Goal: Check status: Check status

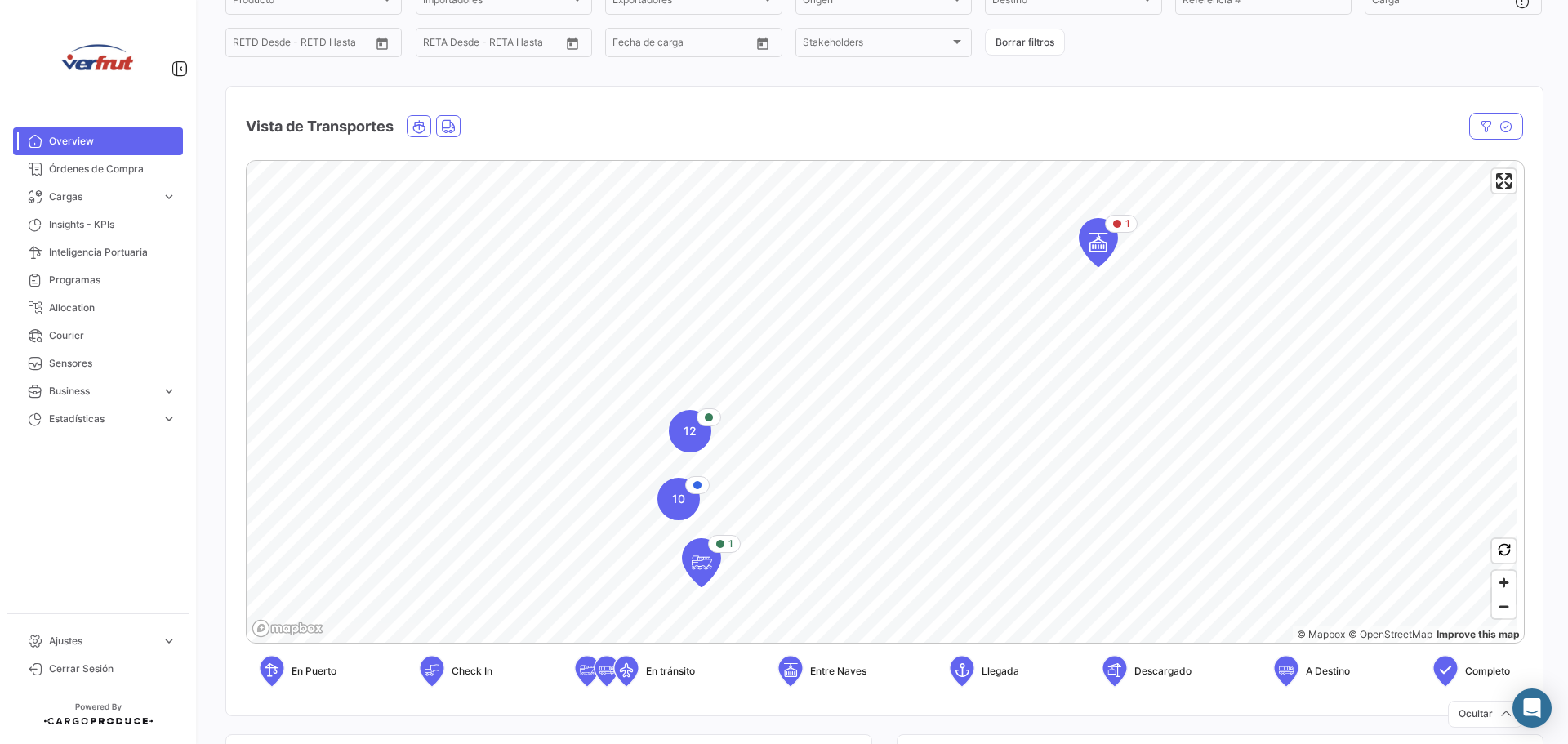
scroll to position [164, 0]
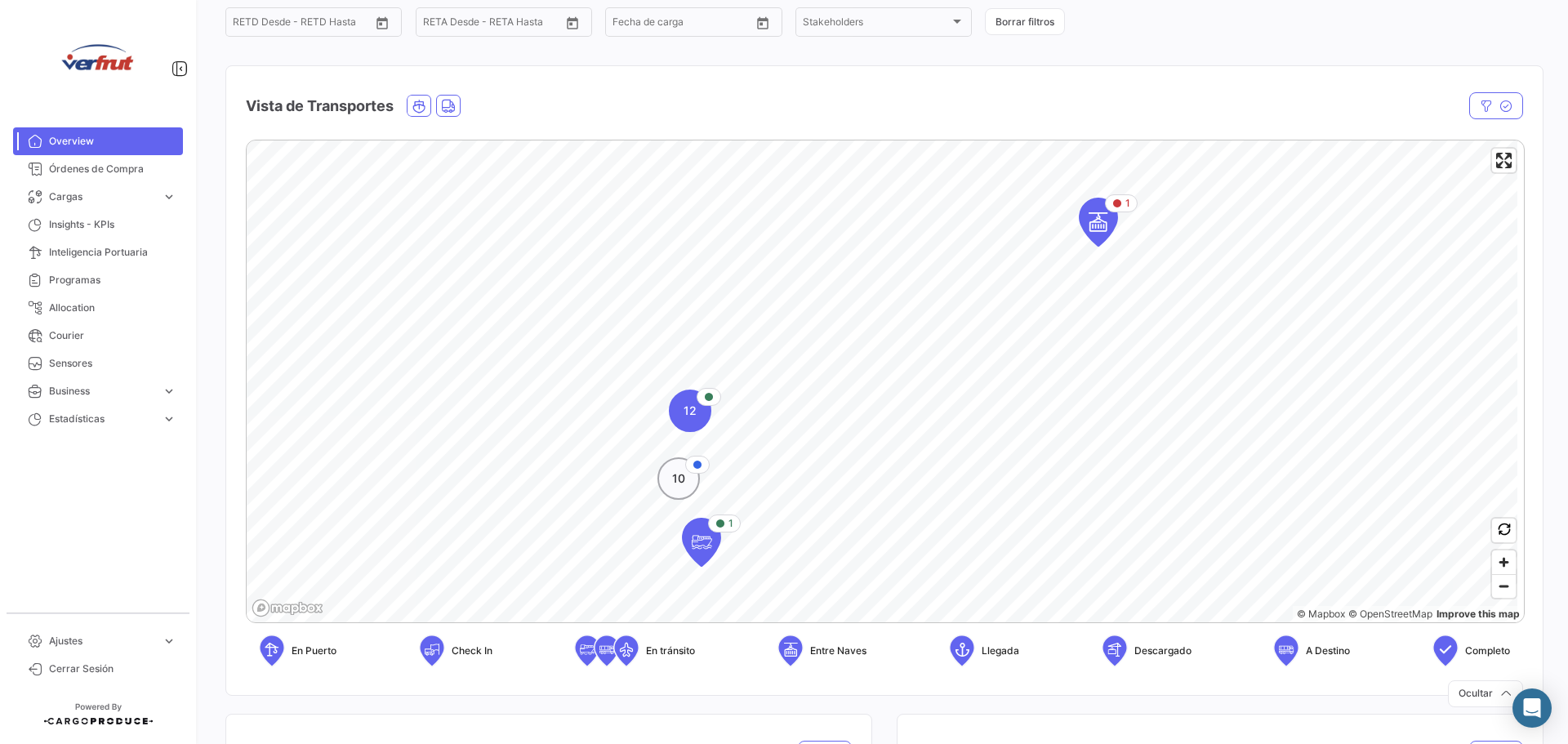
click at [678, 474] on span "10" at bounding box center [678, 478] width 13 height 16
click at [855, 338] on span "9" at bounding box center [855, 330] width 7 height 16
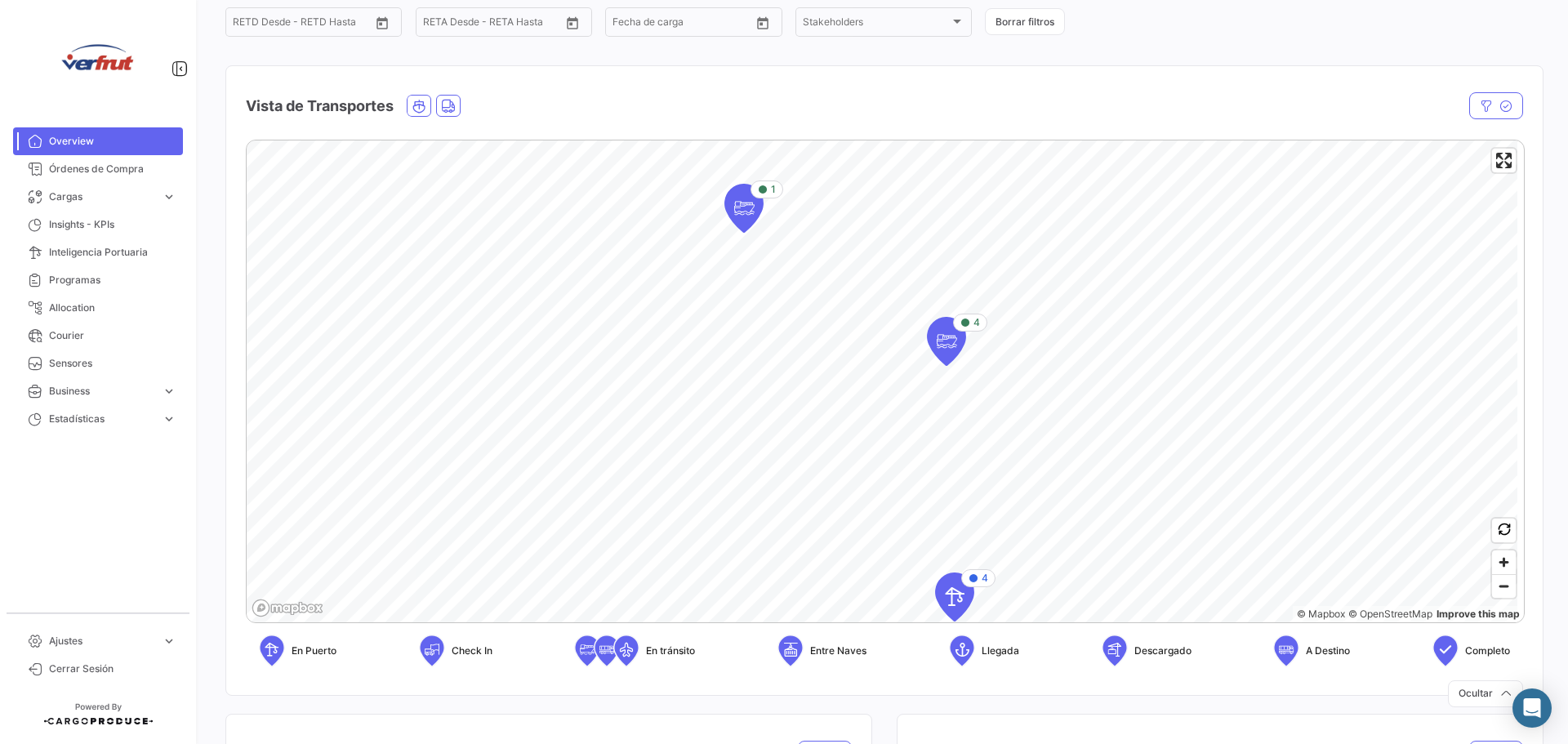
scroll to position [82, 0]
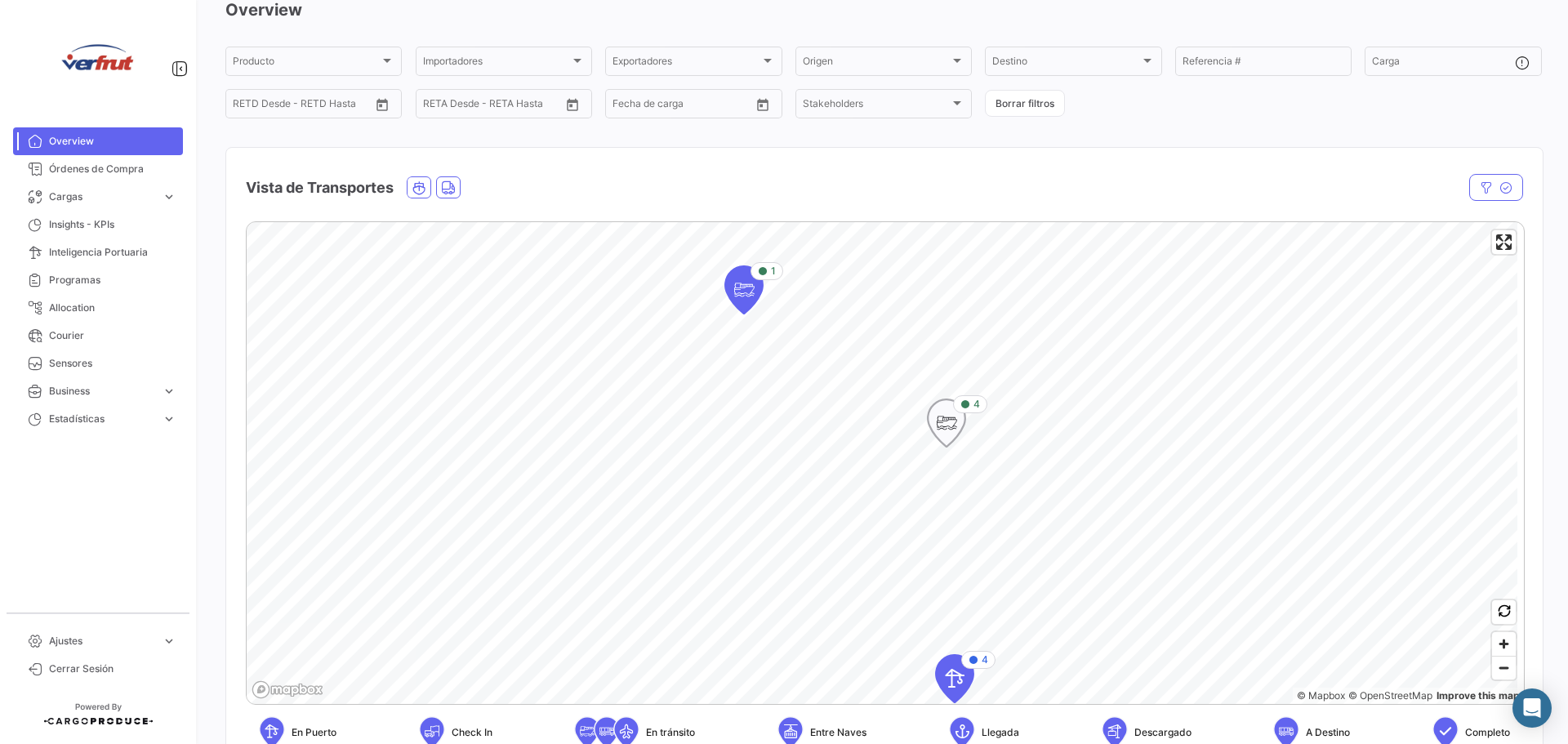
click at [952, 439] on icon "Map marker" at bounding box center [946, 422] width 23 height 34
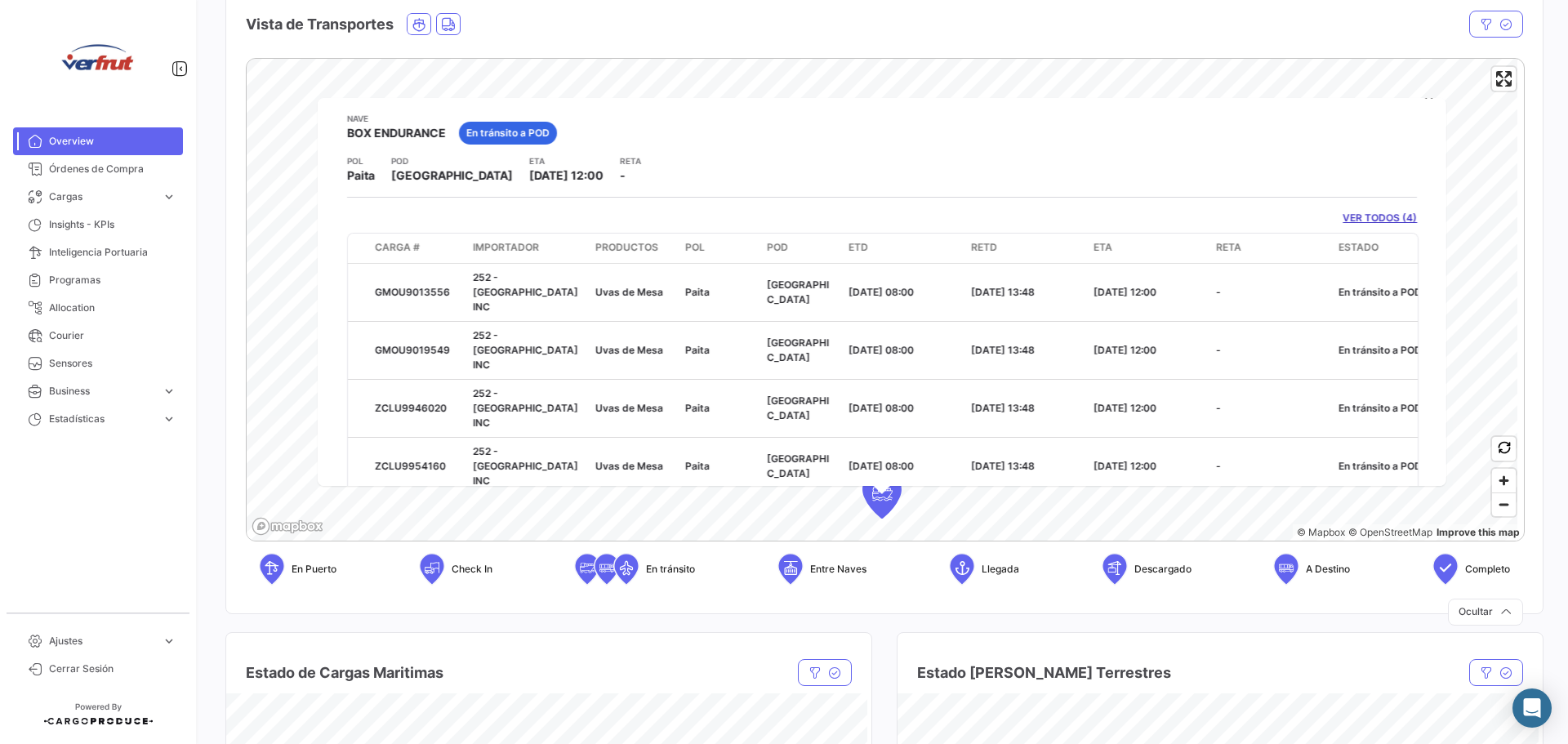
scroll to position [0, 0]
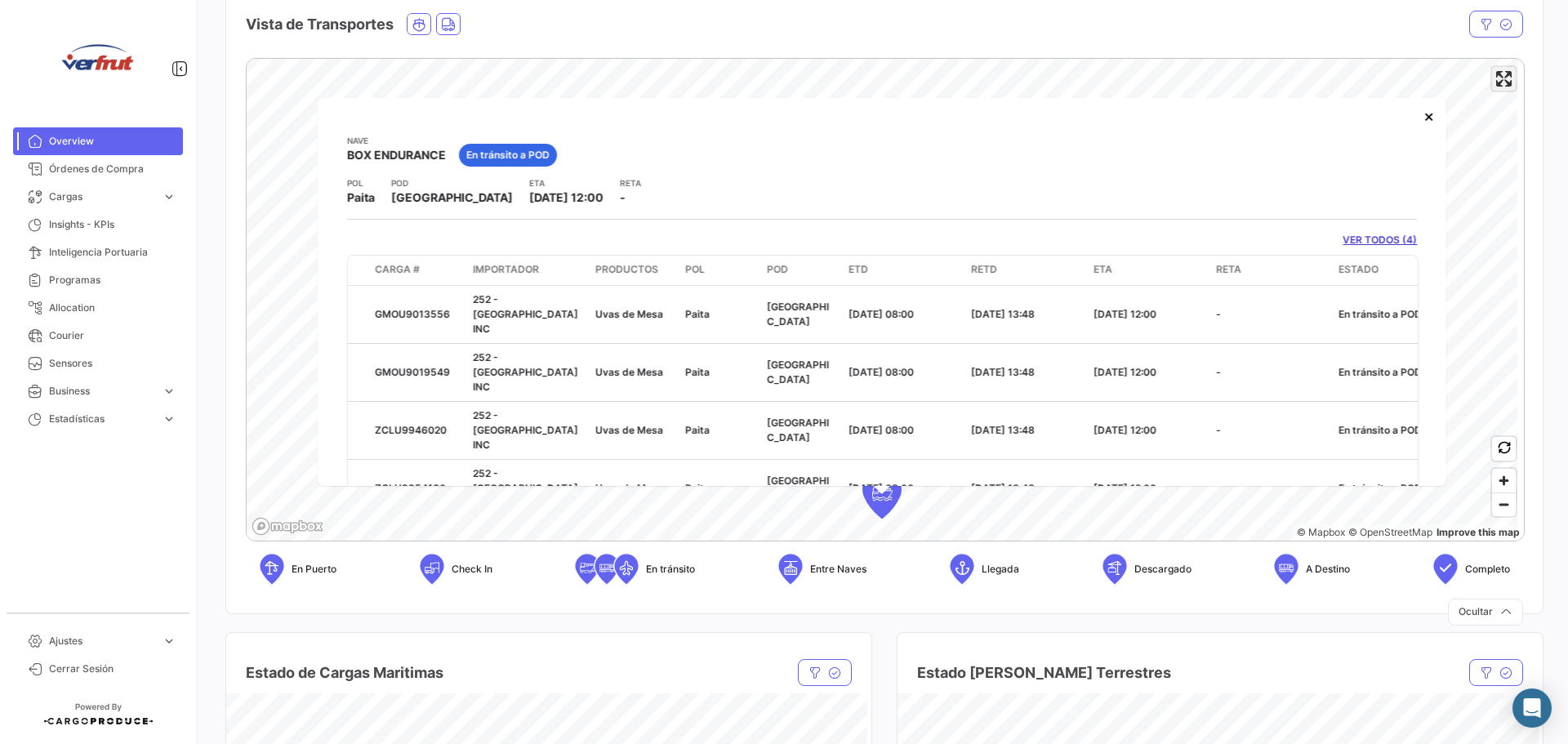
click at [1494, 87] on span "Enter fullscreen" at bounding box center [1504, 79] width 24 height 24
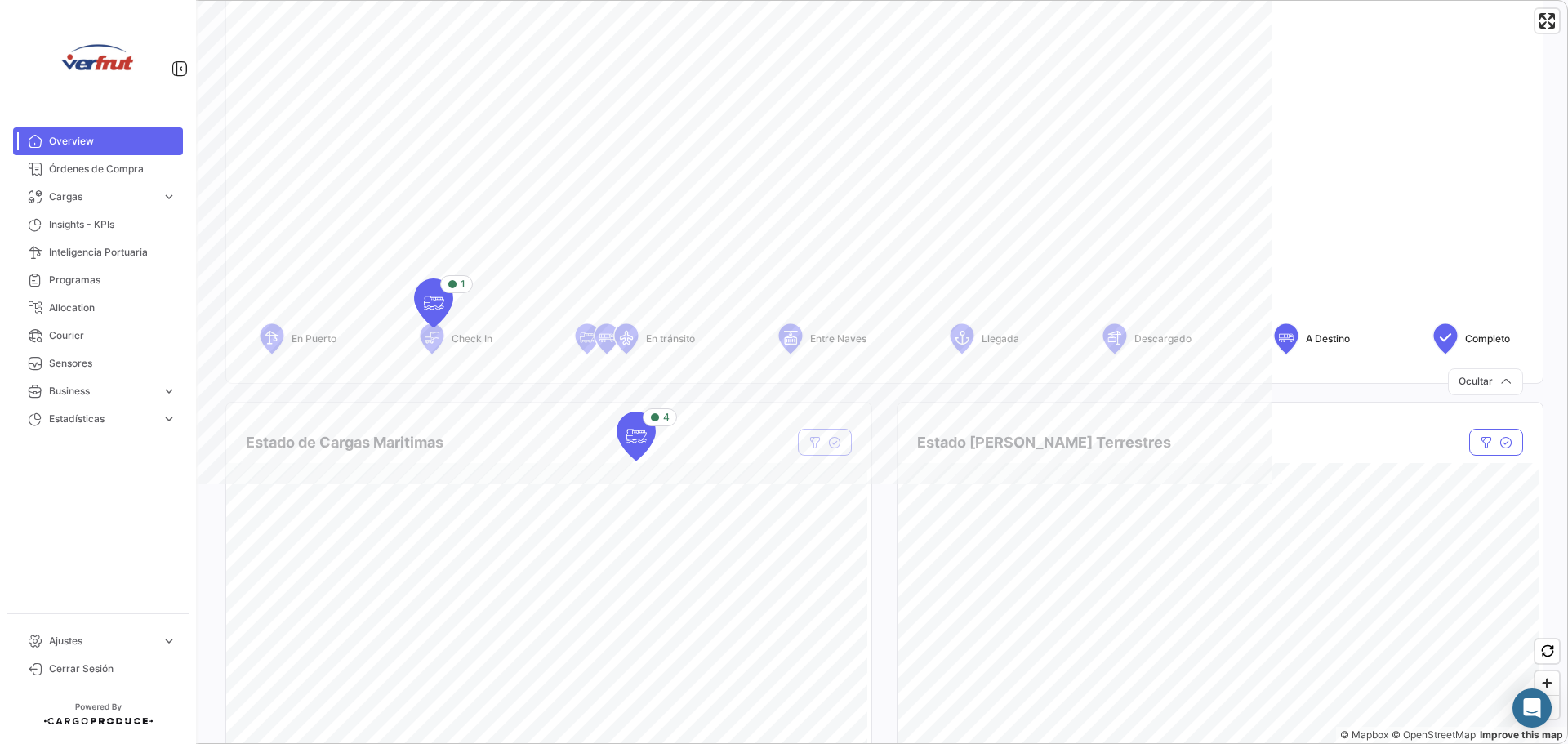
scroll to position [571, 0]
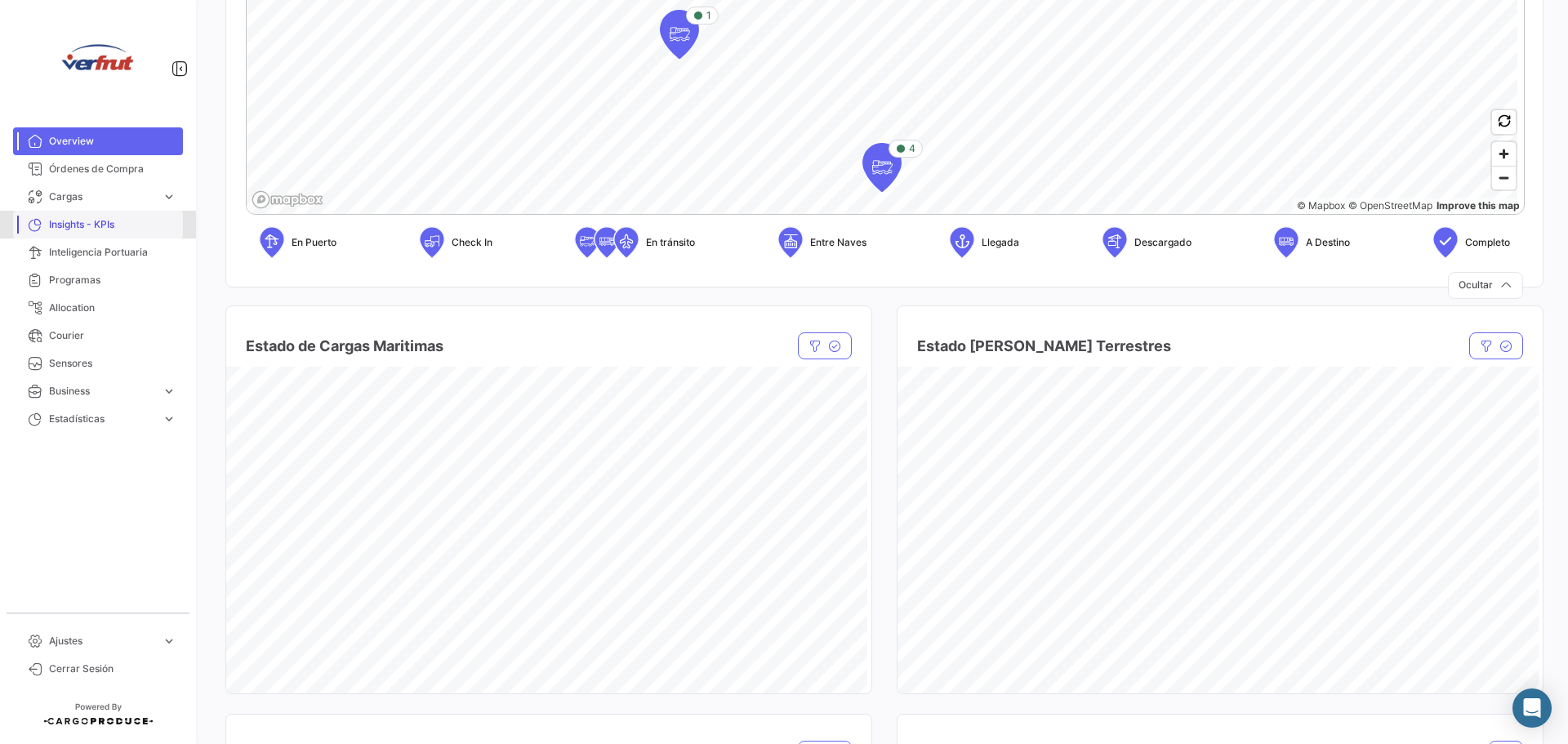
click at [56, 227] on span "Insights - KPIs" at bounding box center [113, 225] width 128 height 15
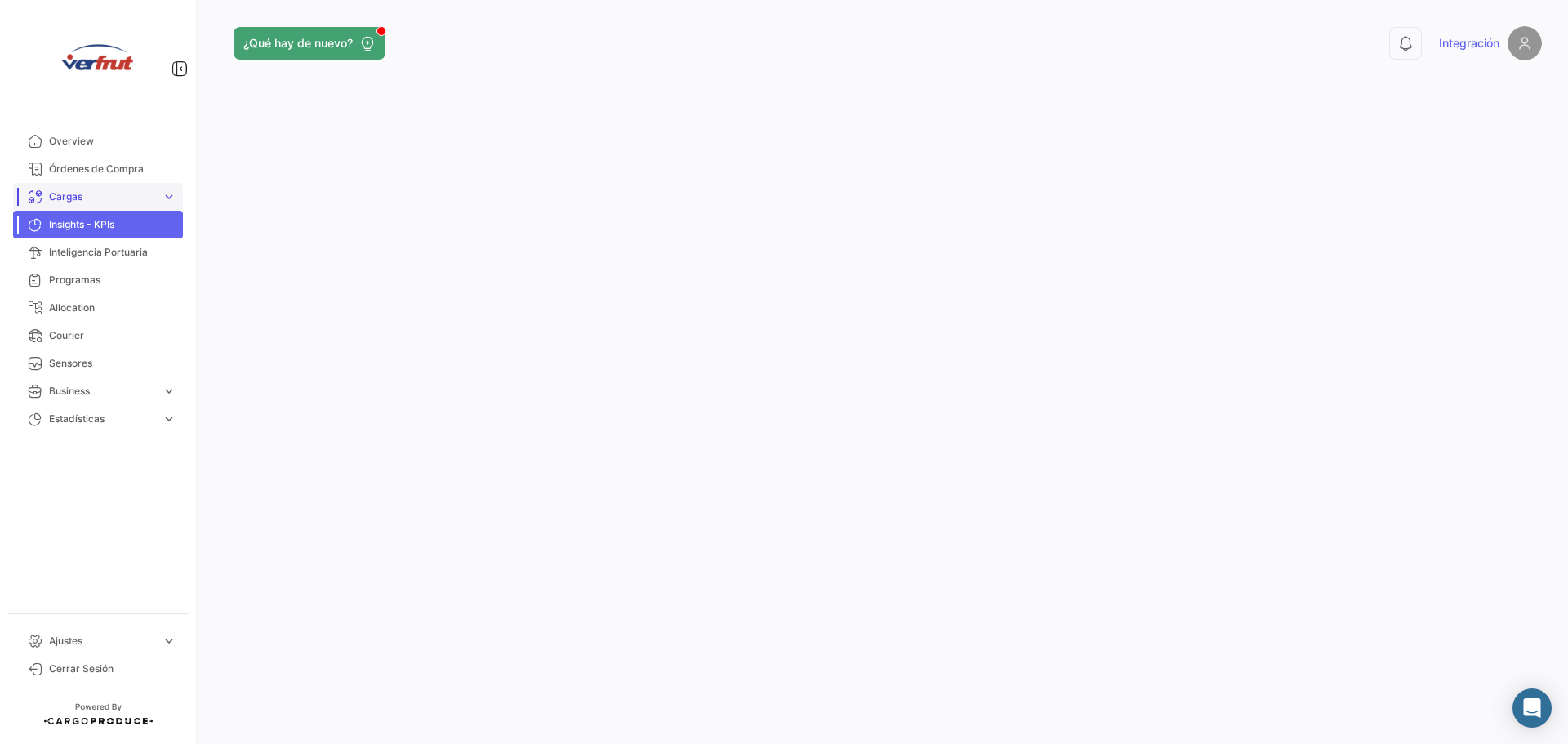
click at [60, 202] on span "Cargas" at bounding box center [102, 197] width 106 height 15
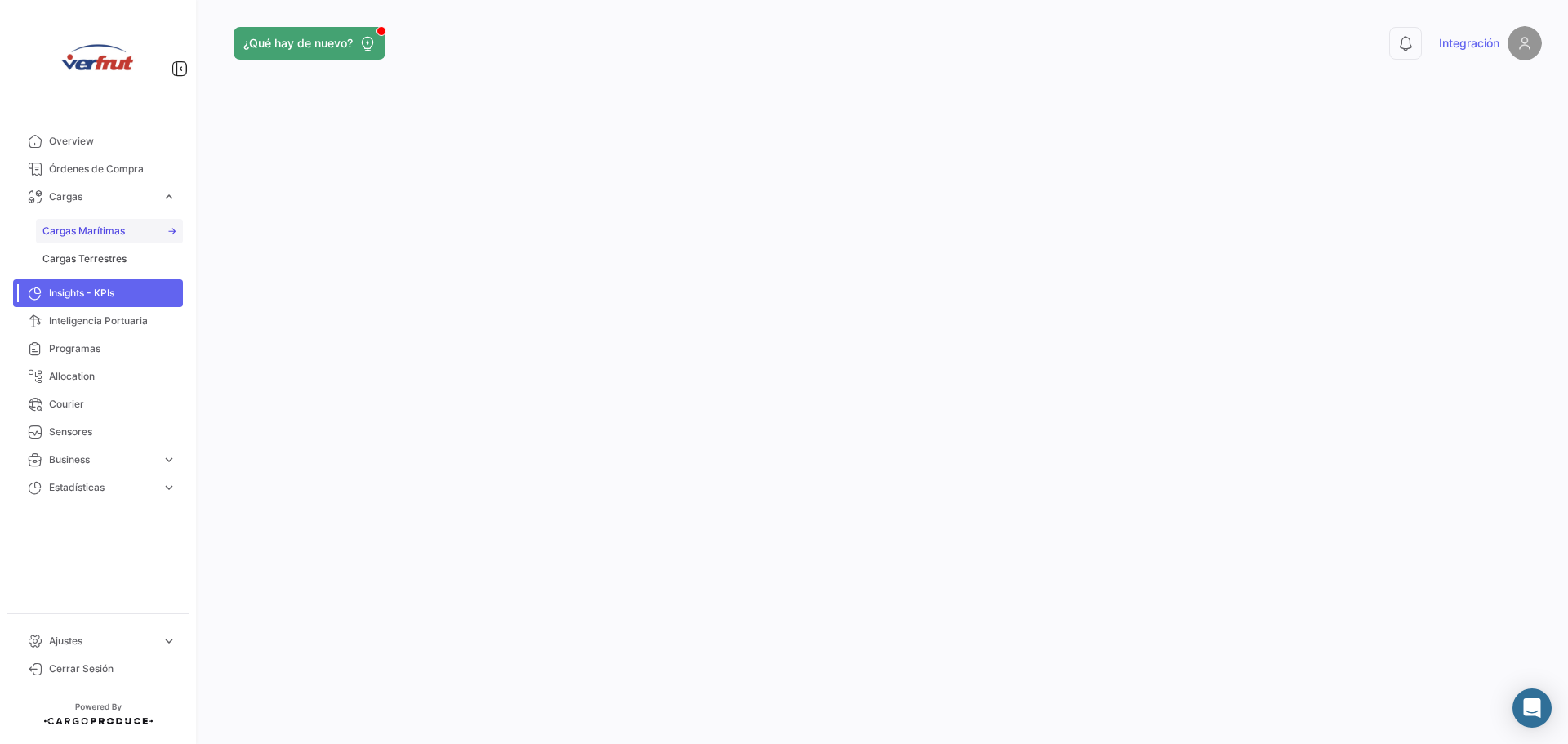
click at [101, 236] on span "Cargas Marítimas" at bounding box center [84, 231] width 83 height 15
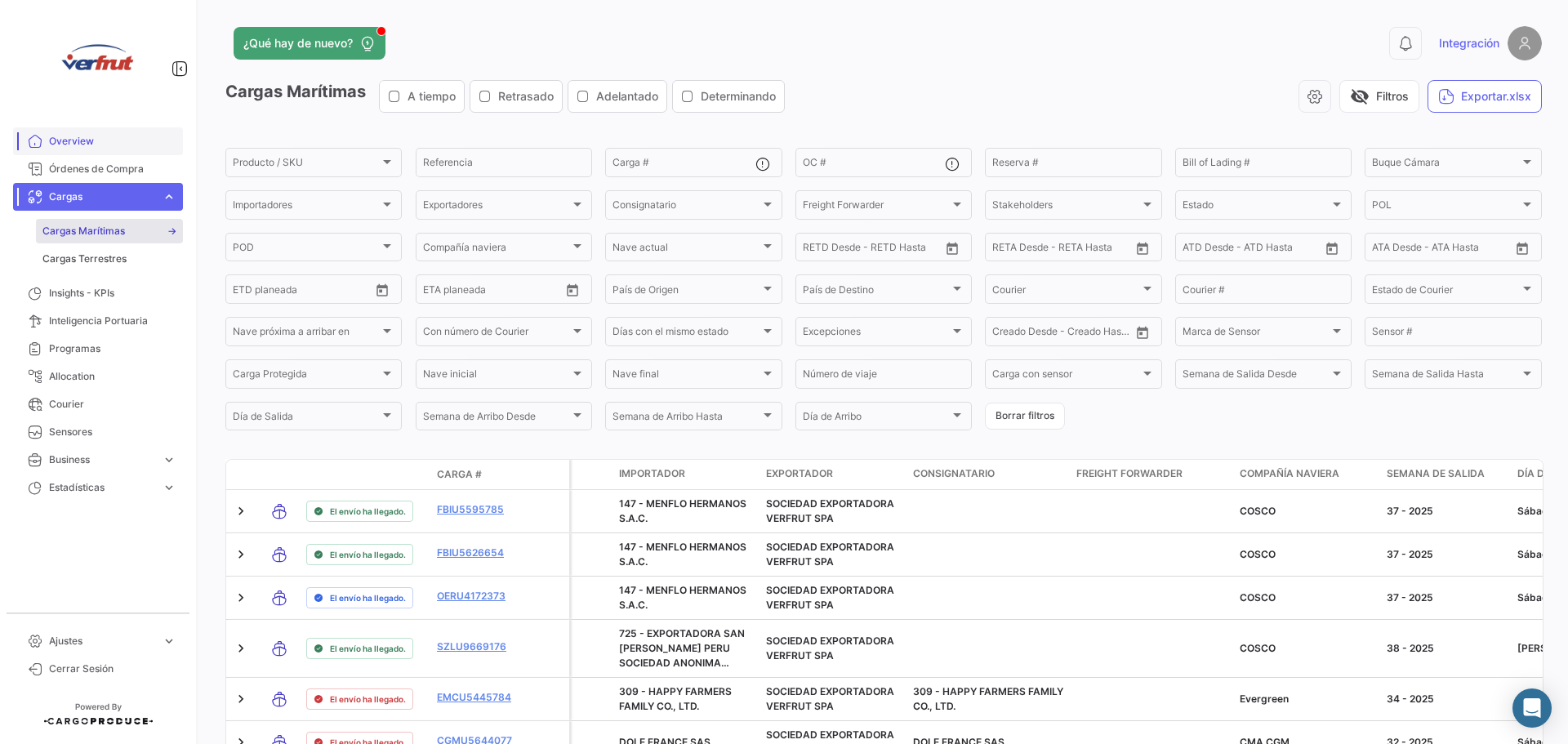
click at [56, 134] on span "Overview" at bounding box center [113, 141] width 128 height 15
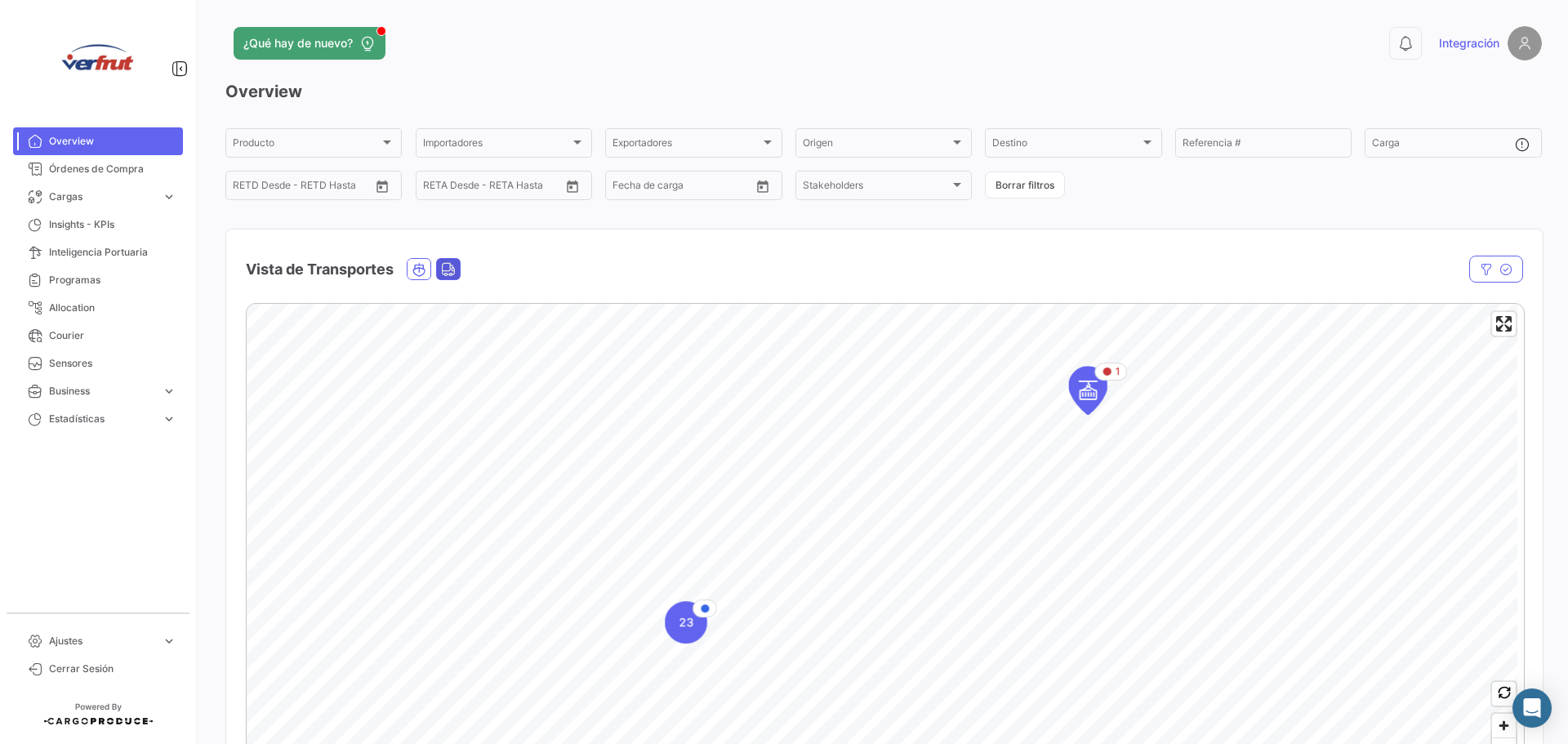
click at [459, 269] on span "Land" at bounding box center [447, 269] width 23 height 20
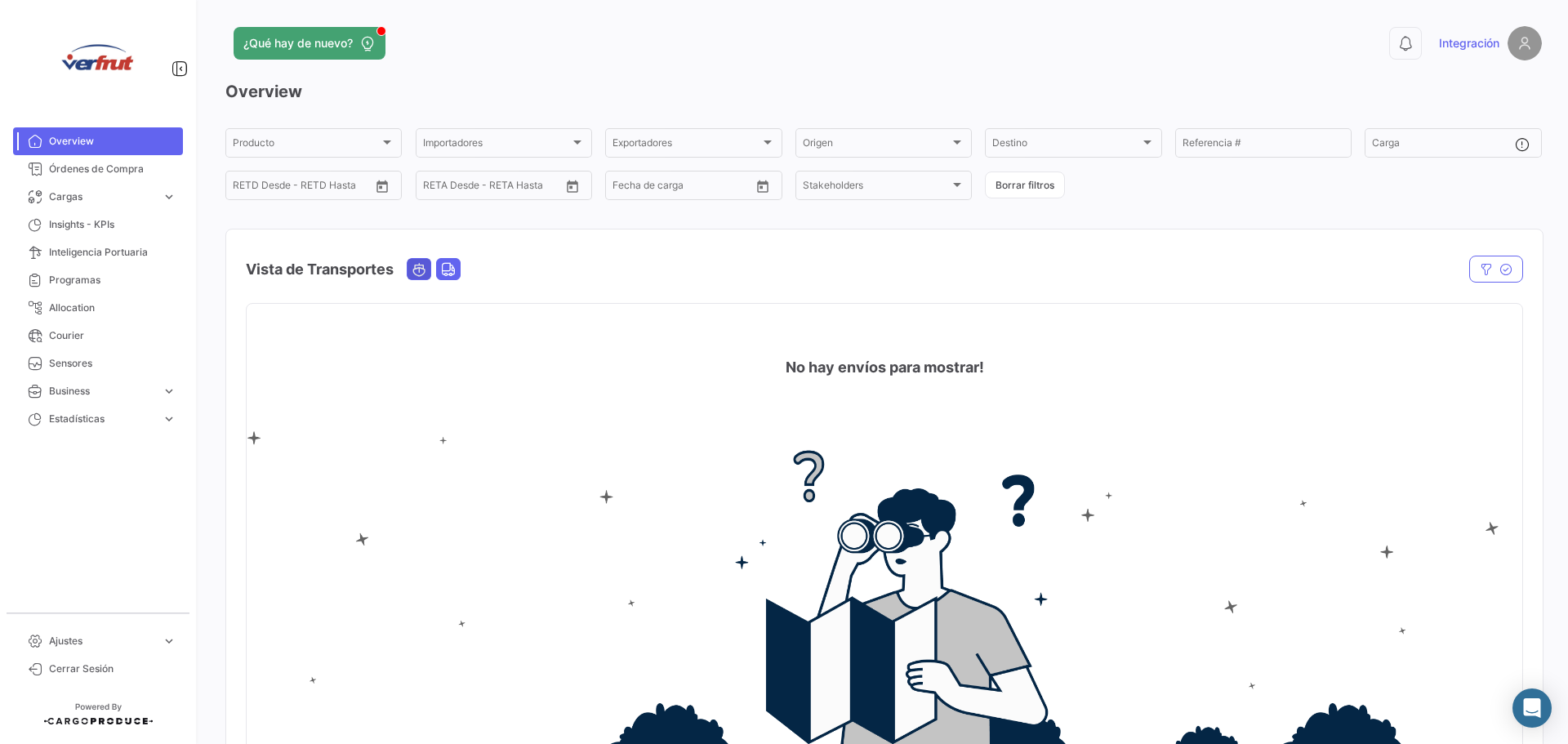
click at [420, 267] on icon "Ocean" at bounding box center [418, 269] width 15 height 15
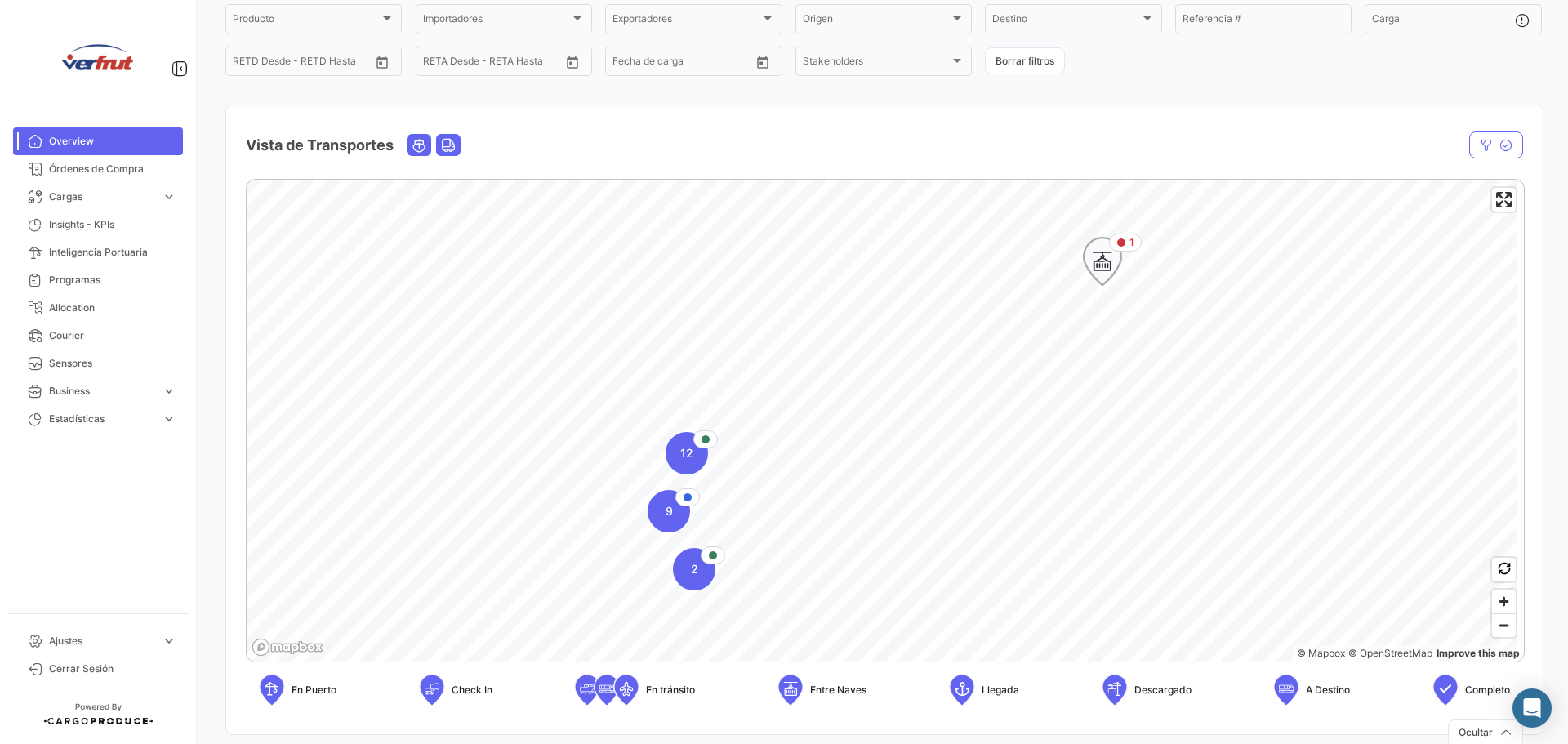
scroll to position [164, 0]
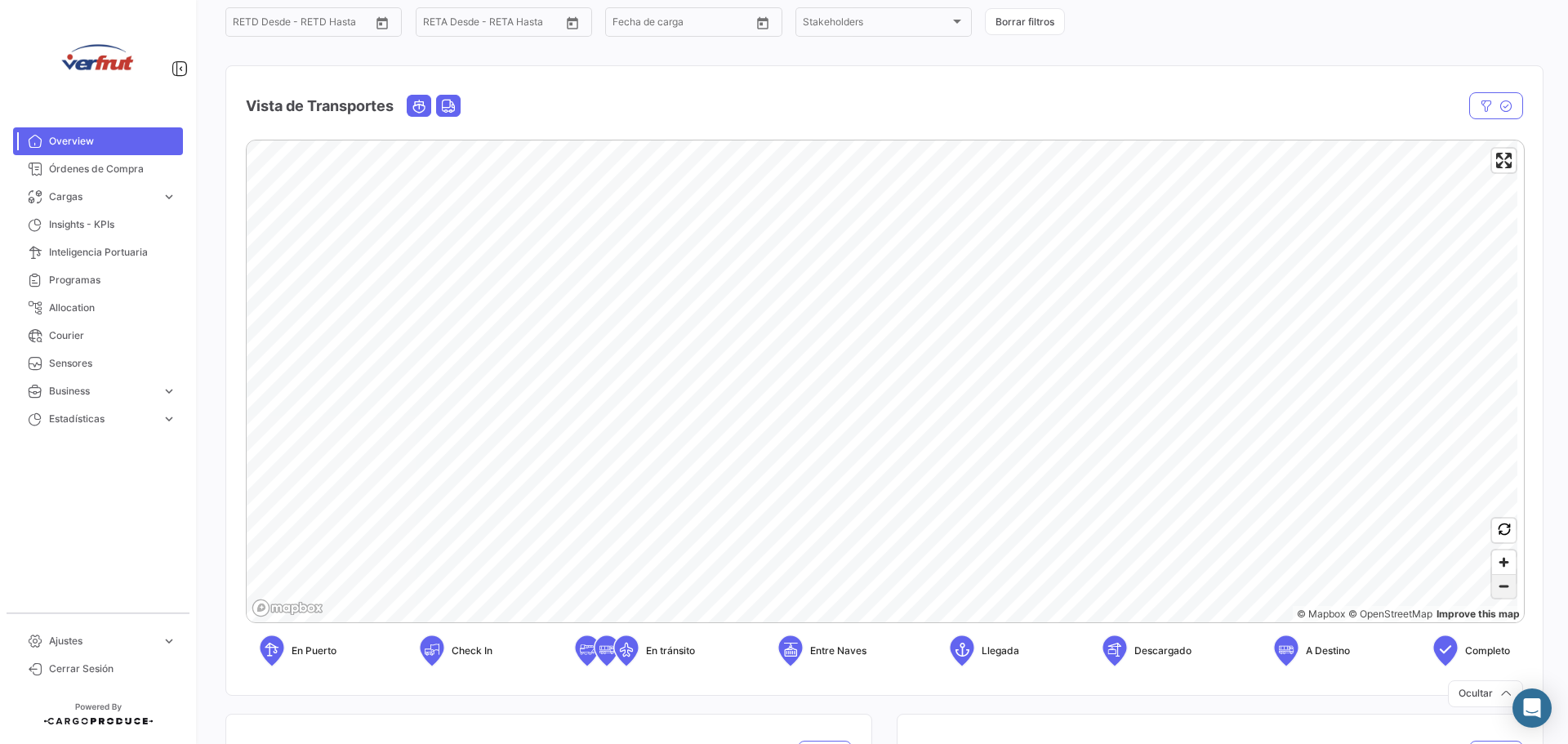
click at [1492, 593] on span "Zoom out" at bounding box center [1504, 586] width 24 height 23
click at [1492, 574] on button "Zoom out" at bounding box center [1504, 586] width 24 height 24
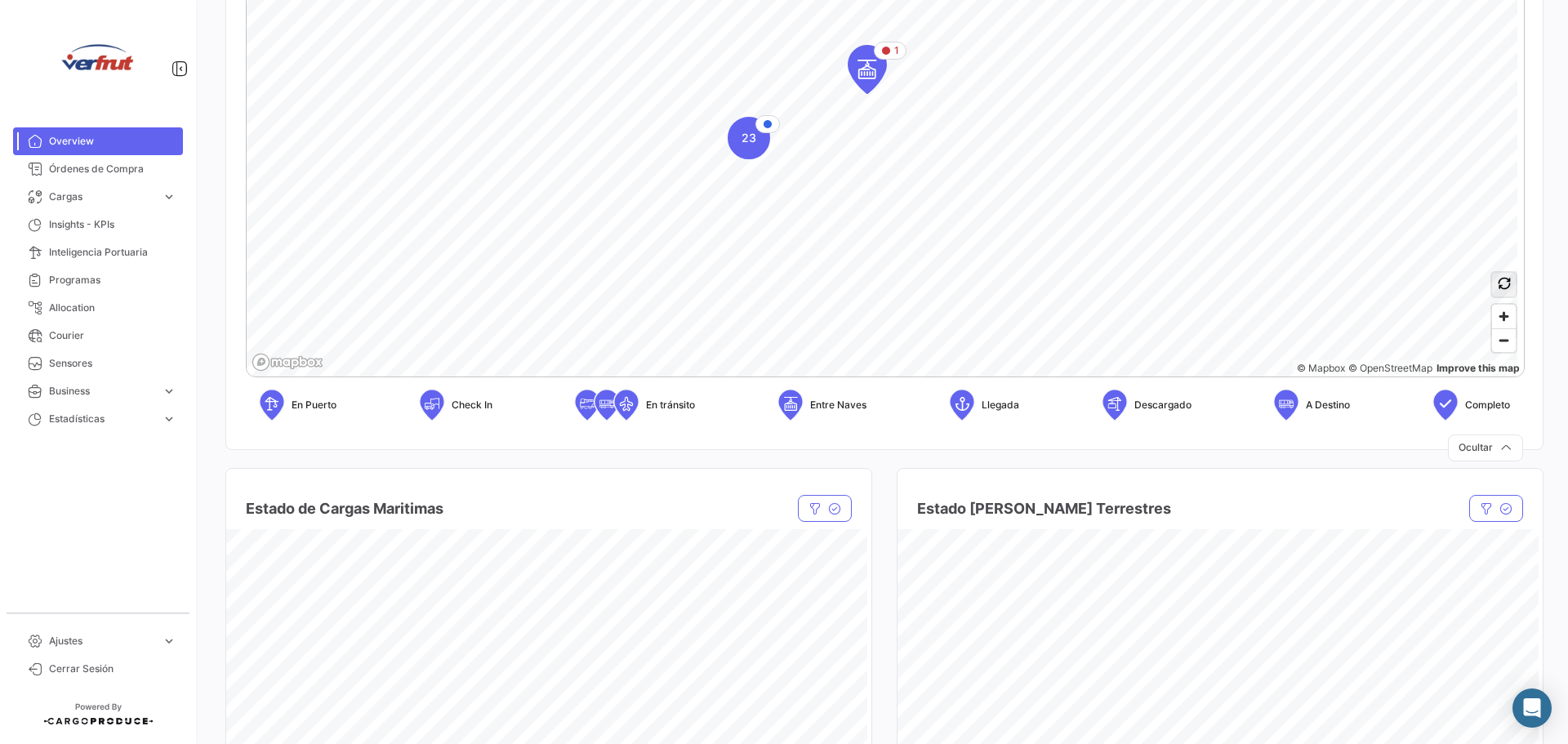
scroll to position [408, 0]
click at [874, 83] on icon "Map marker" at bounding box center [867, 70] width 23 height 34
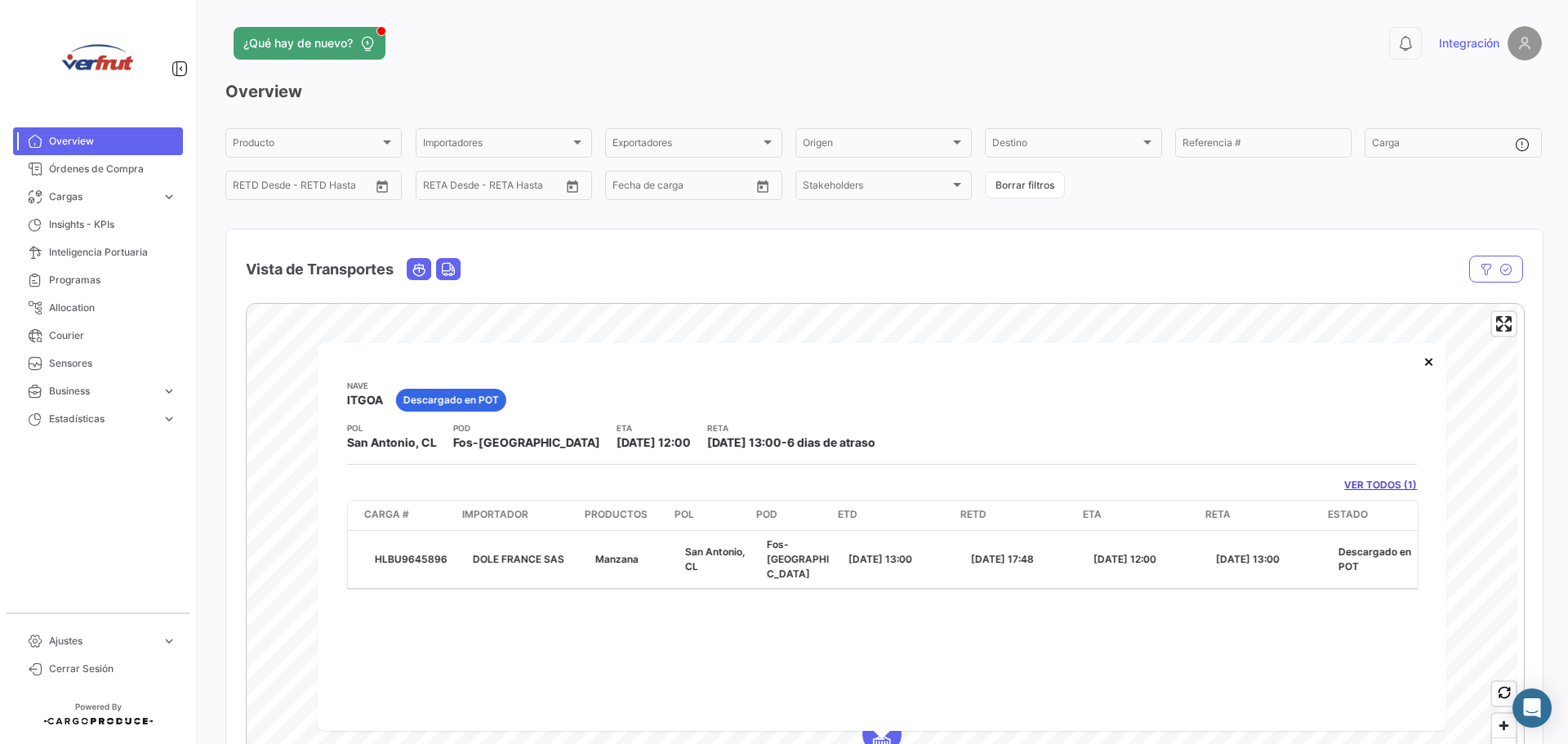
scroll to position [0, 106]
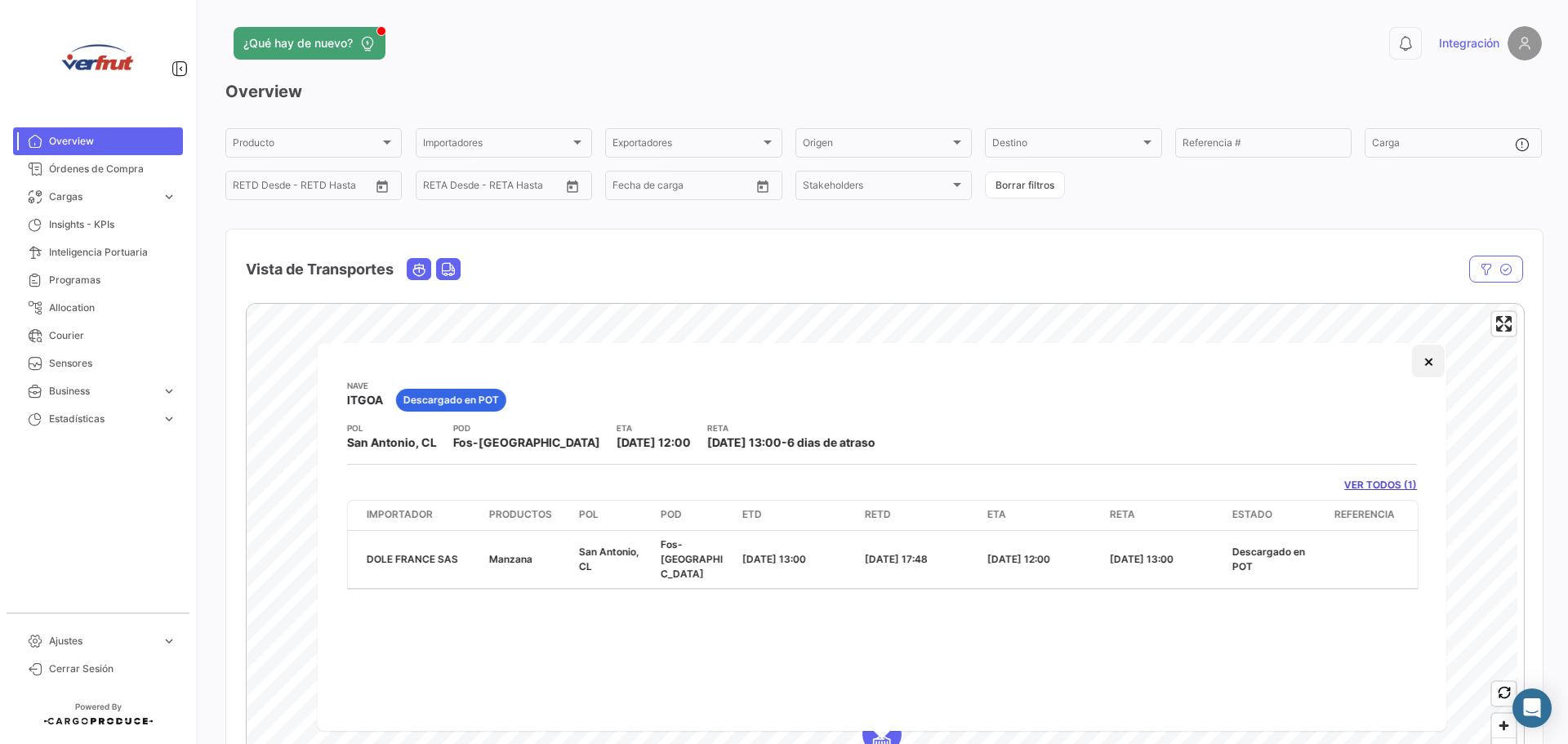
click at [1429, 357] on button "×" at bounding box center [1428, 361] width 33 height 33
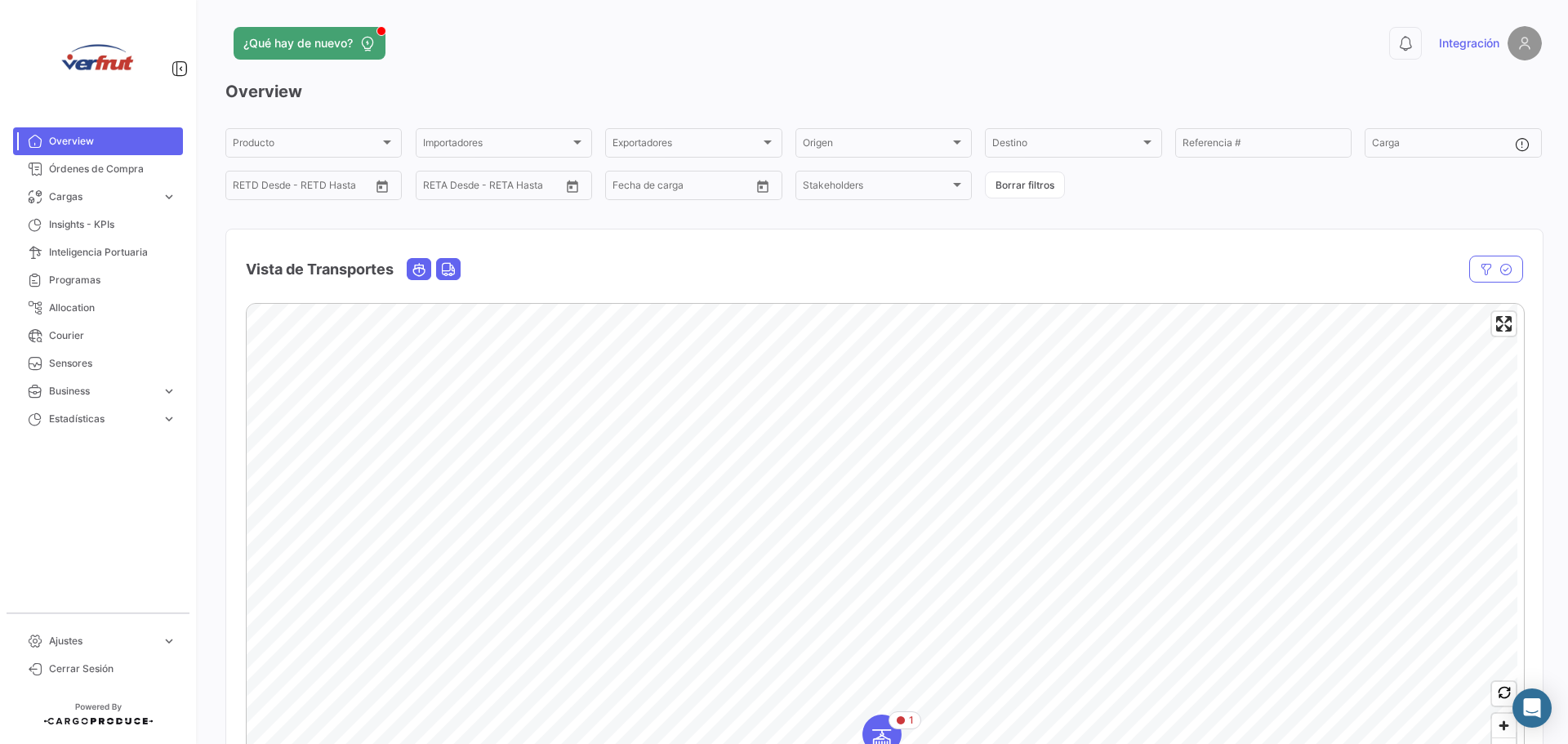
scroll to position [82, 0]
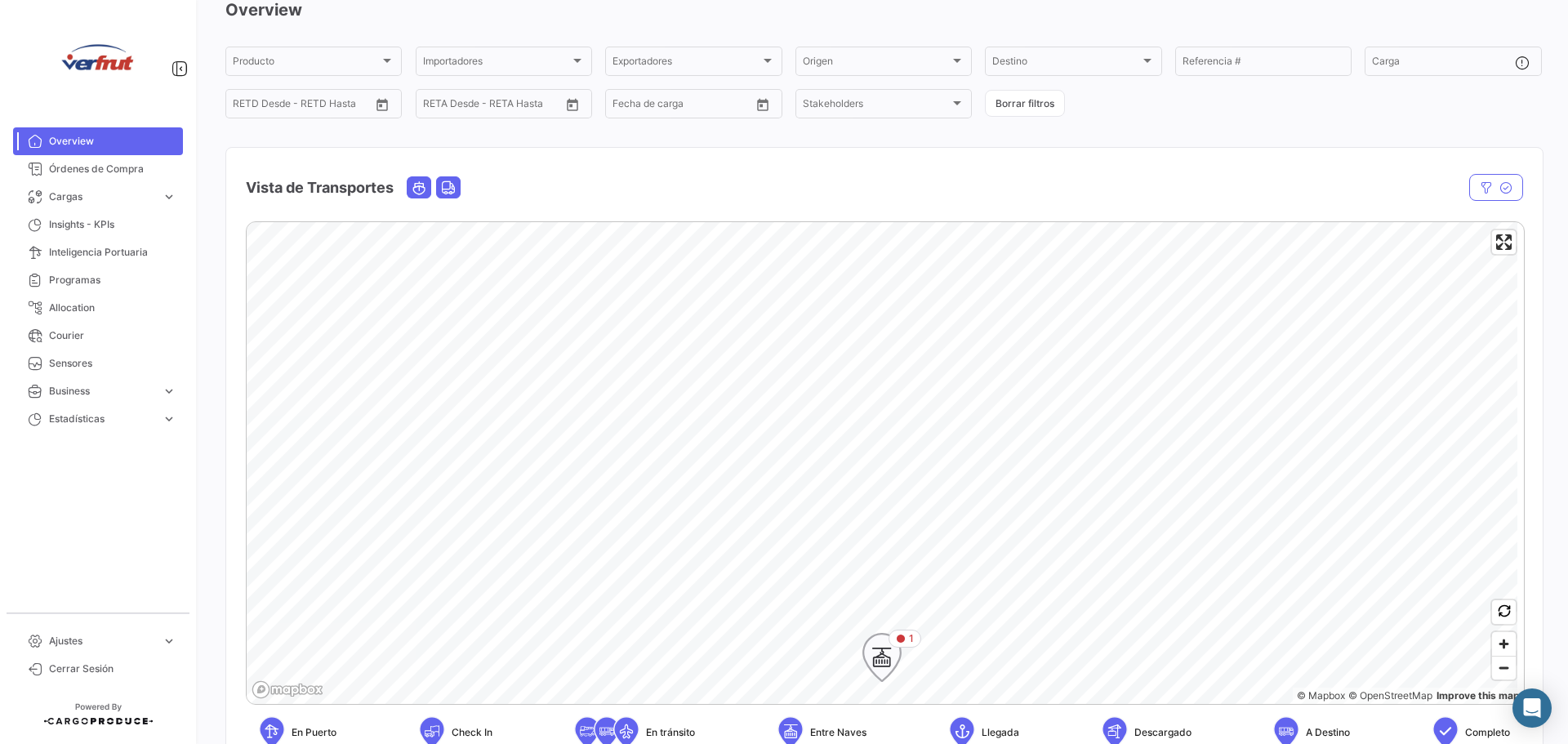
click at [873, 672] on icon "Map marker" at bounding box center [882, 657] width 23 height 34
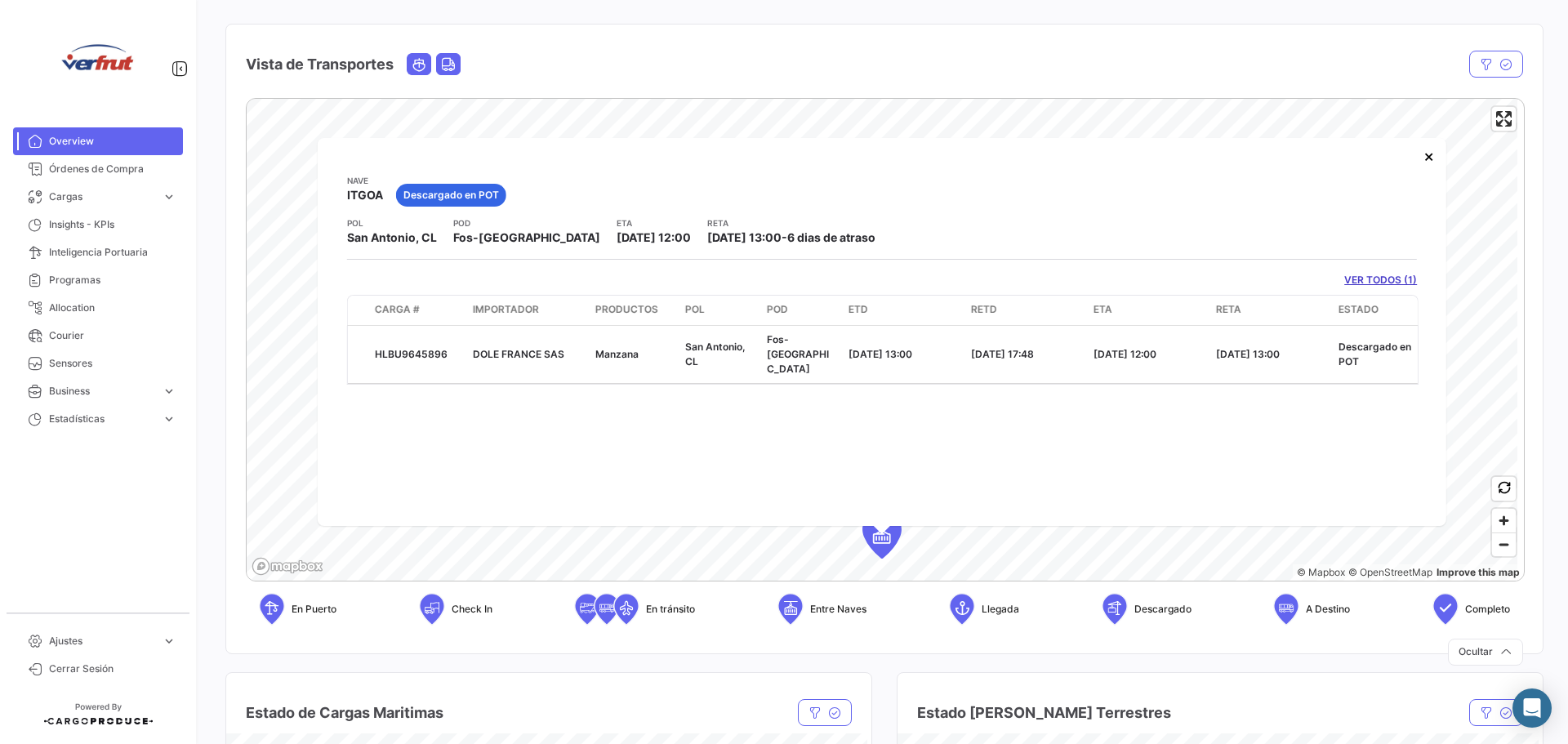
scroll to position [245, 0]
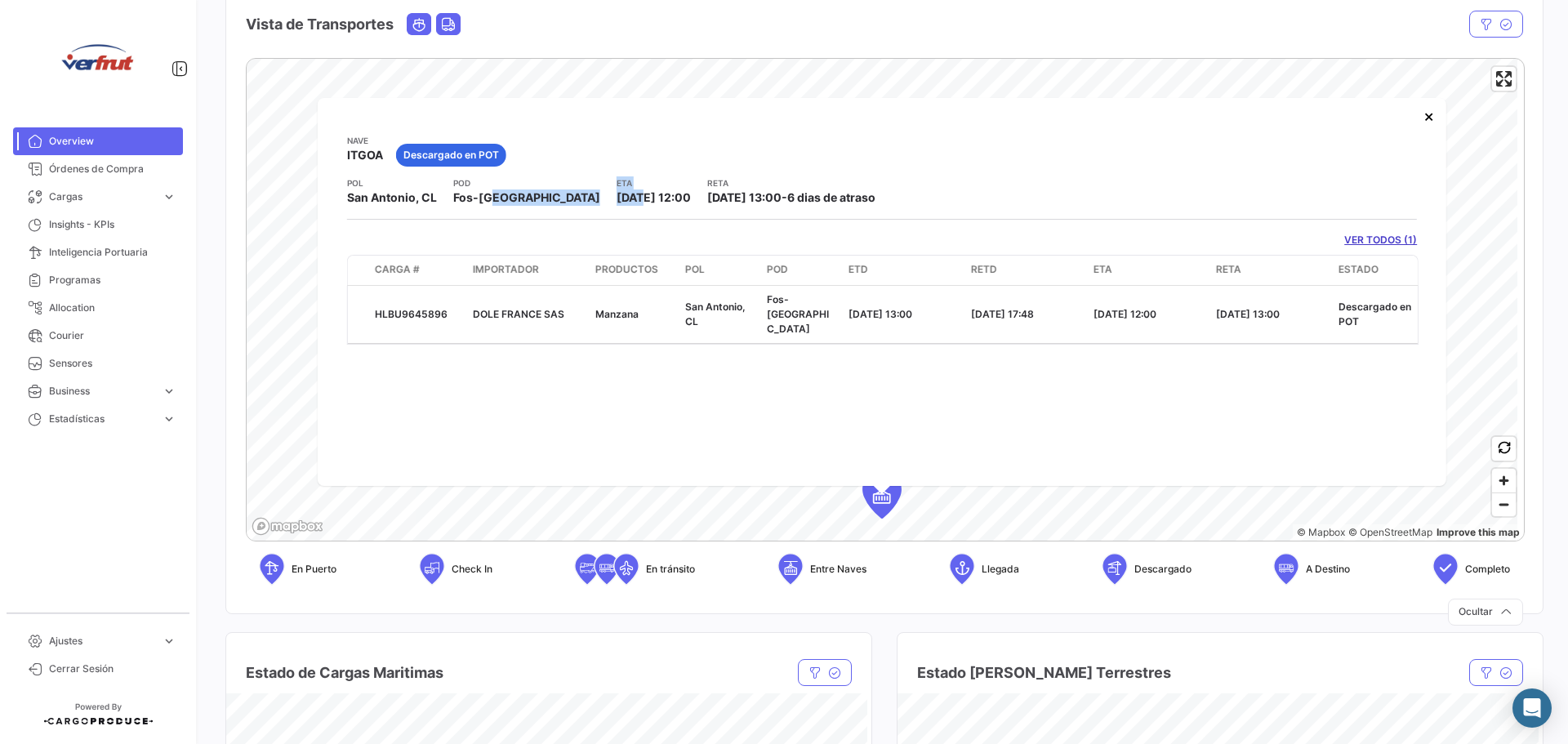
drag, startPoint x: 482, startPoint y: 201, endPoint x: 558, endPoint y: 196, distance: 76.2
click at [558, 196] on div "POL San Antonio, [GEOGRAPHIC_DATA] ETA [DATE] 12:00 [PERSON_NAME] [DATE] 13:00 …" at bounding box center [882, 191] width 1070 height 29
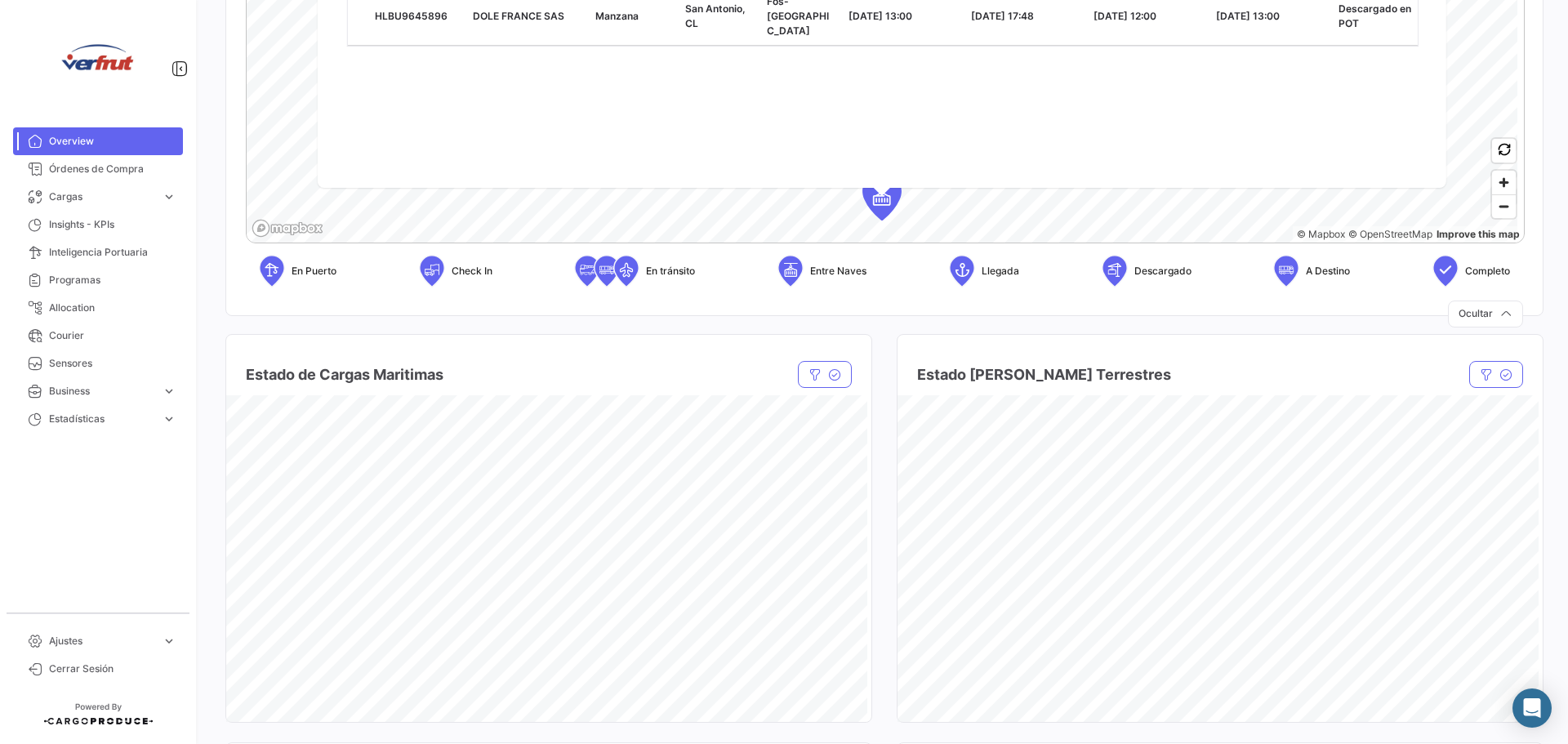
scroll to position [571, 0]
